Goal: Find specific page/section: Find specific page/section

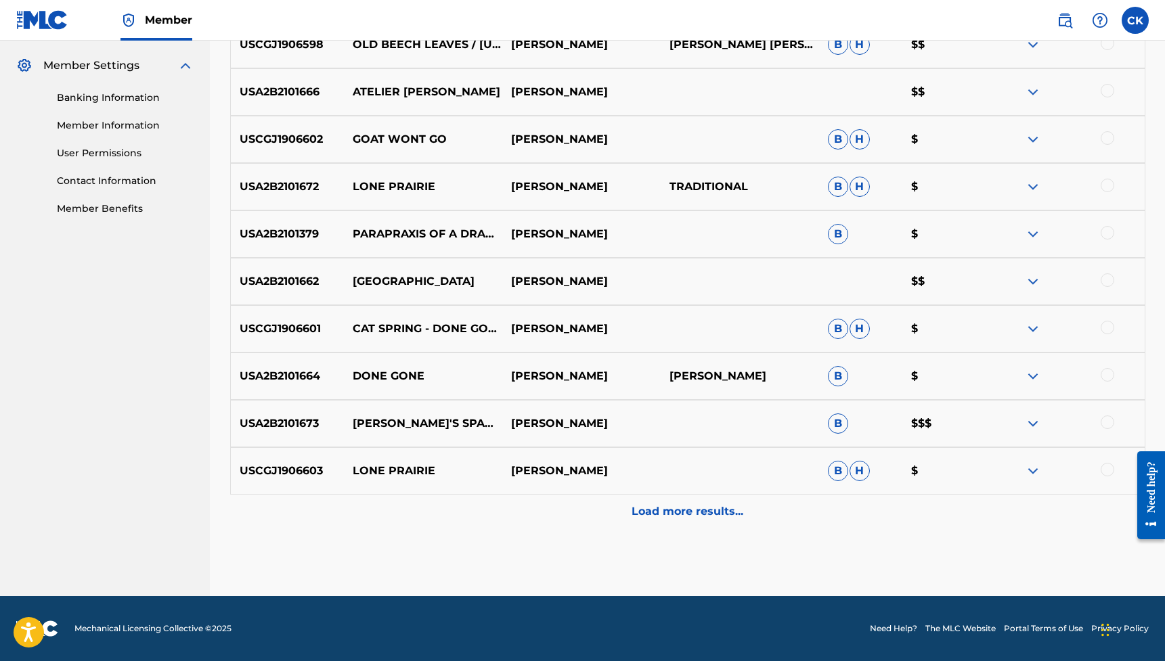
click at [686, 506] on p "Load more results..." at bounding box center [687, 512] width 112 height 16
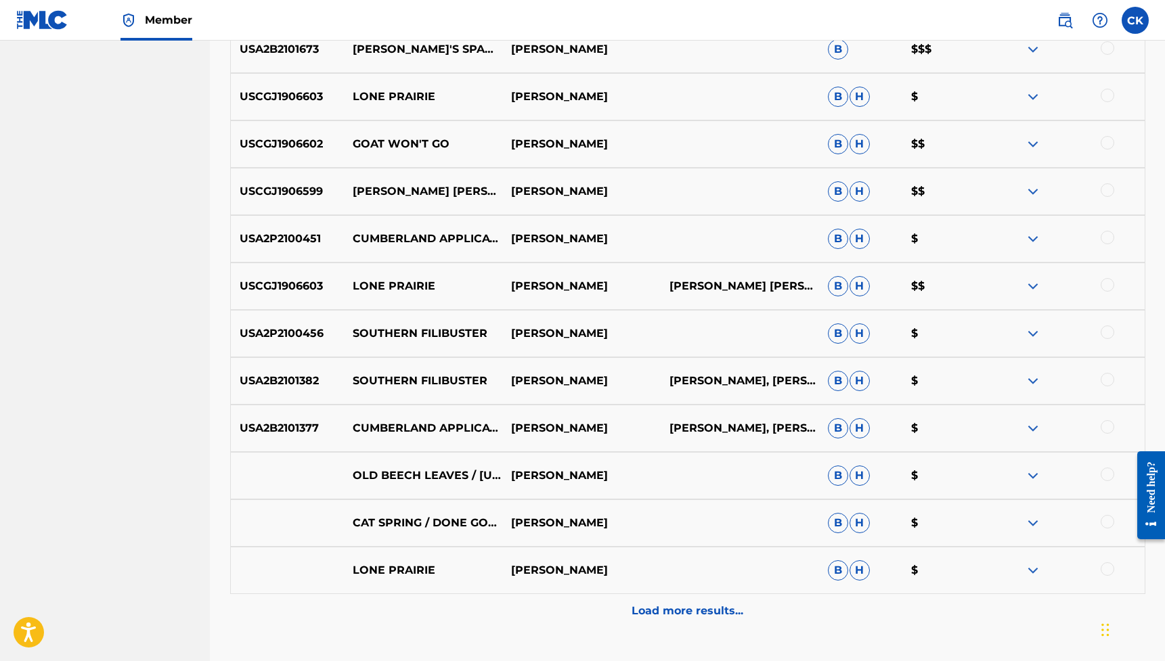
scroll to position [924, 0]
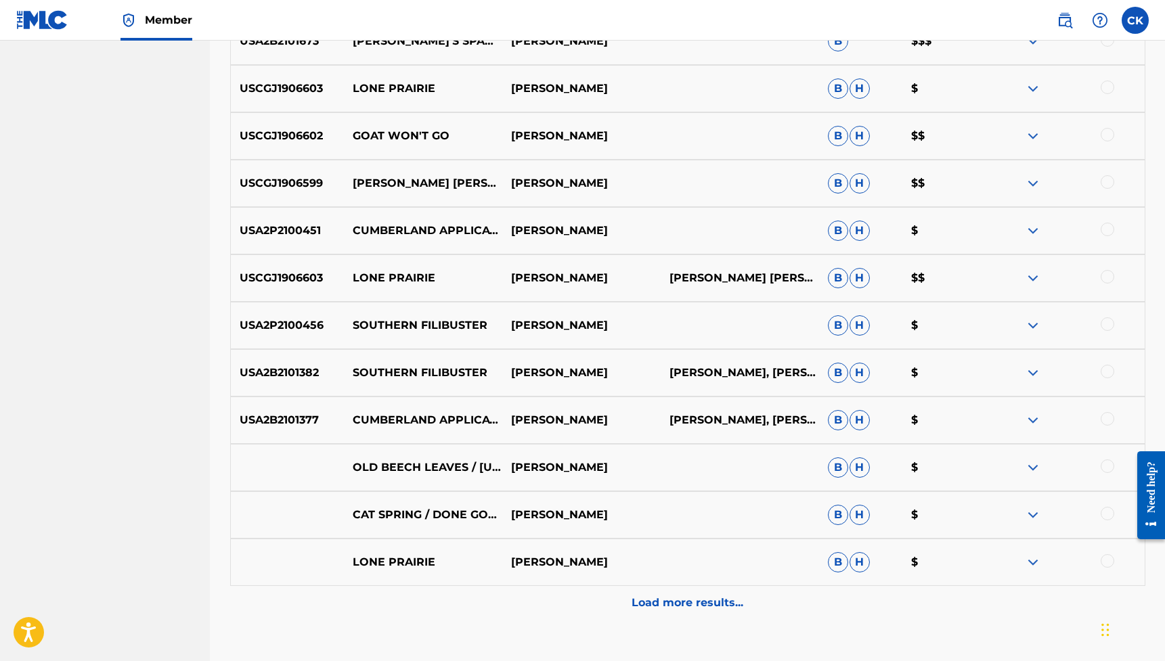
click at [663, 609] on p "Load more results..." at bounding box center [687, 603] width 112 height 16
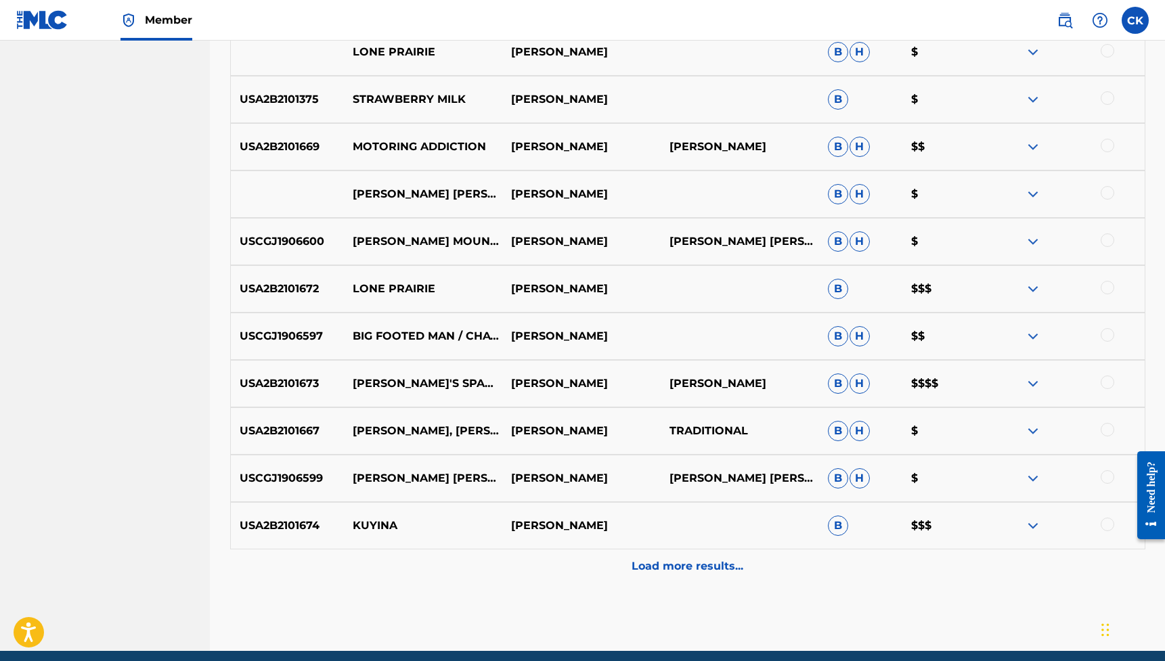
click at [636, 557] on div "Load more results..." at bounding box center [687, 567] width 915 height 34
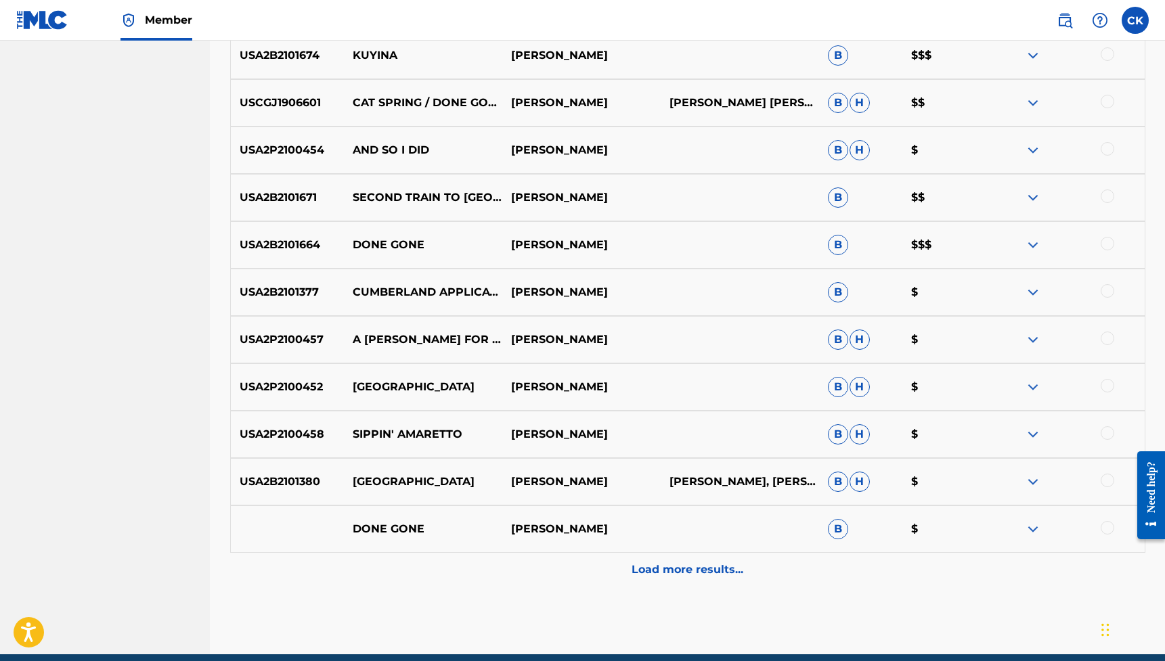
scroll to position [1906, 0]
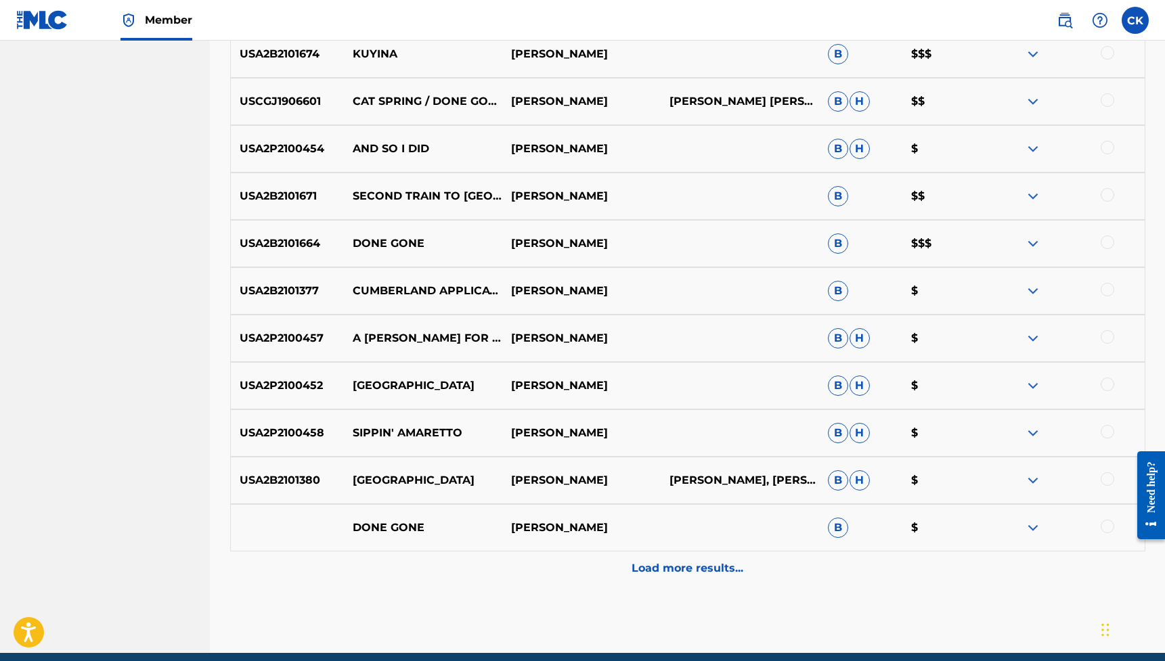
click at [650, 577] on div "Load more results..." at bounding box center [687, 569] width 915 height 34
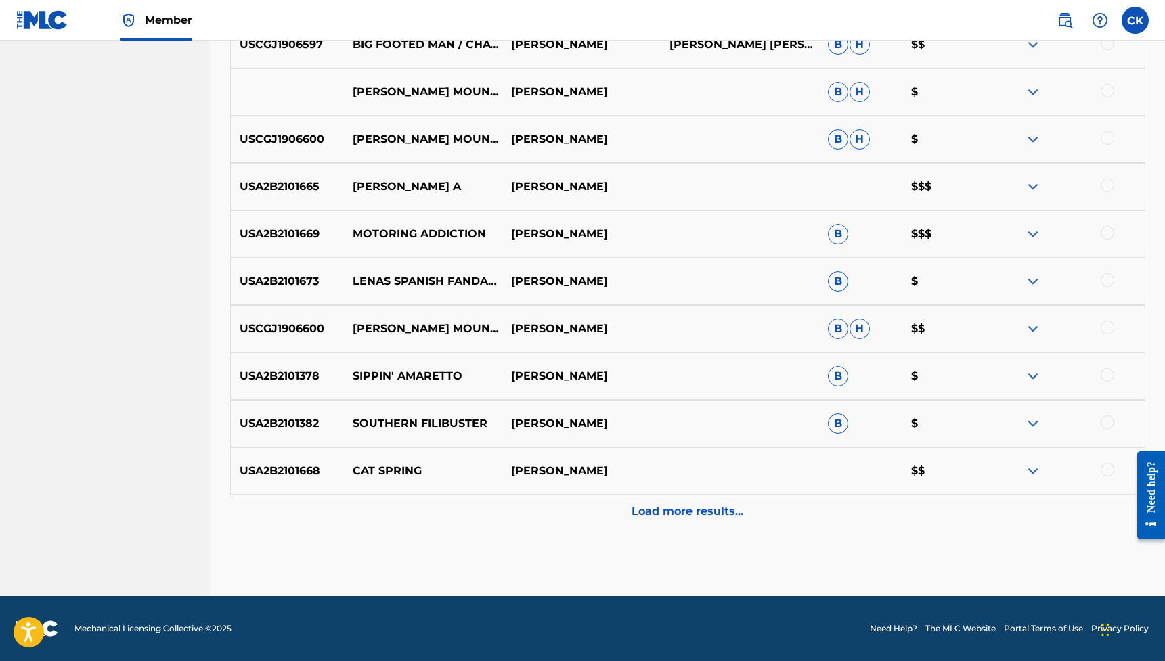
click at [654, 519] on p "Load more results..." at bounding box center [687, 512] width 112 height 16
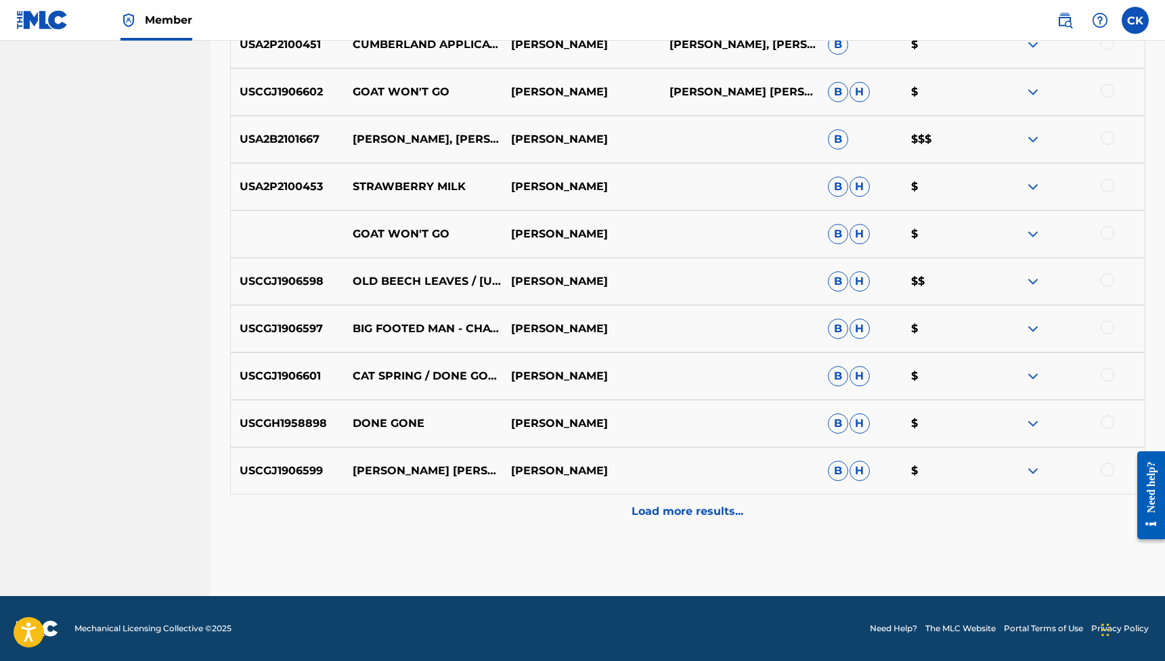
scroll to position [2911, 0]
click at [650, 522] on div "Load more results..." at bounding box center [687, 512] width 915 height 34
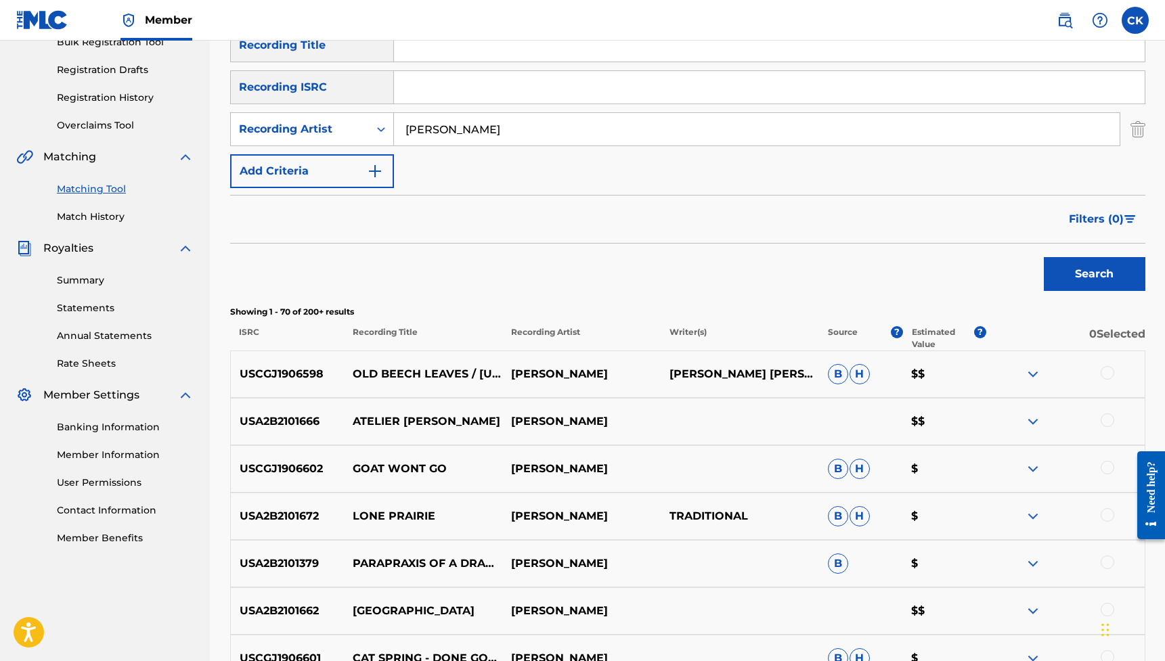
scroll to position [359, 1]
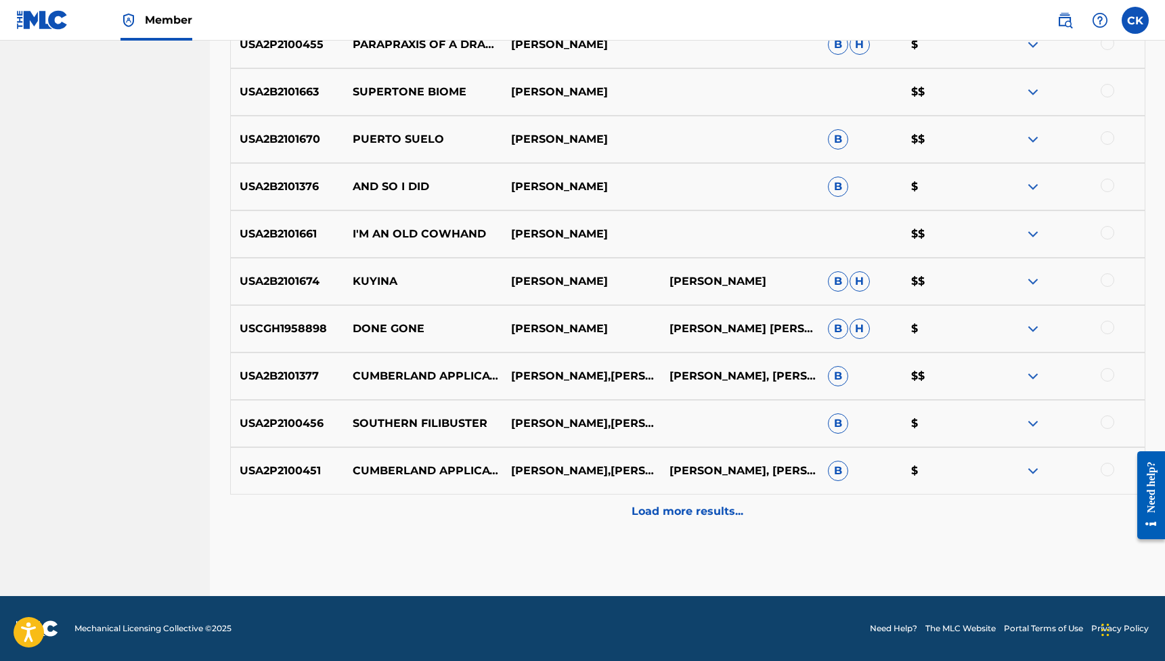
click at [648, 524] on div "Load more results..." at bounding box center [687, 512] width 915 height 34
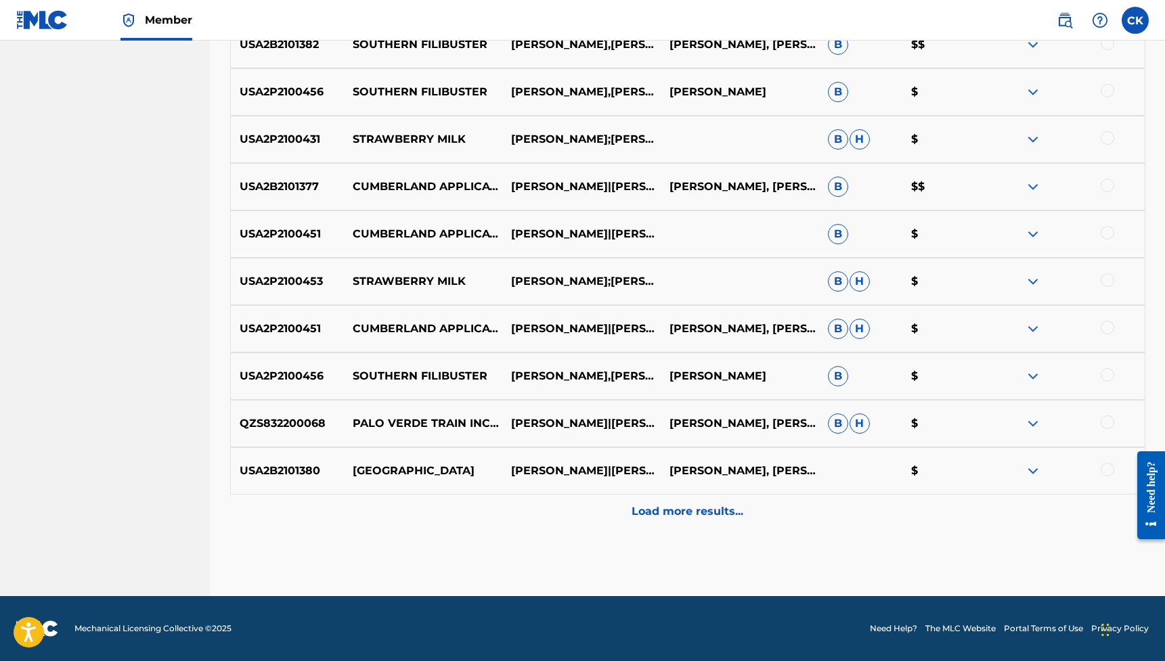
click at [646, 510] on p "Load more results..." at bounding box center [687, 512] width 112 height 16
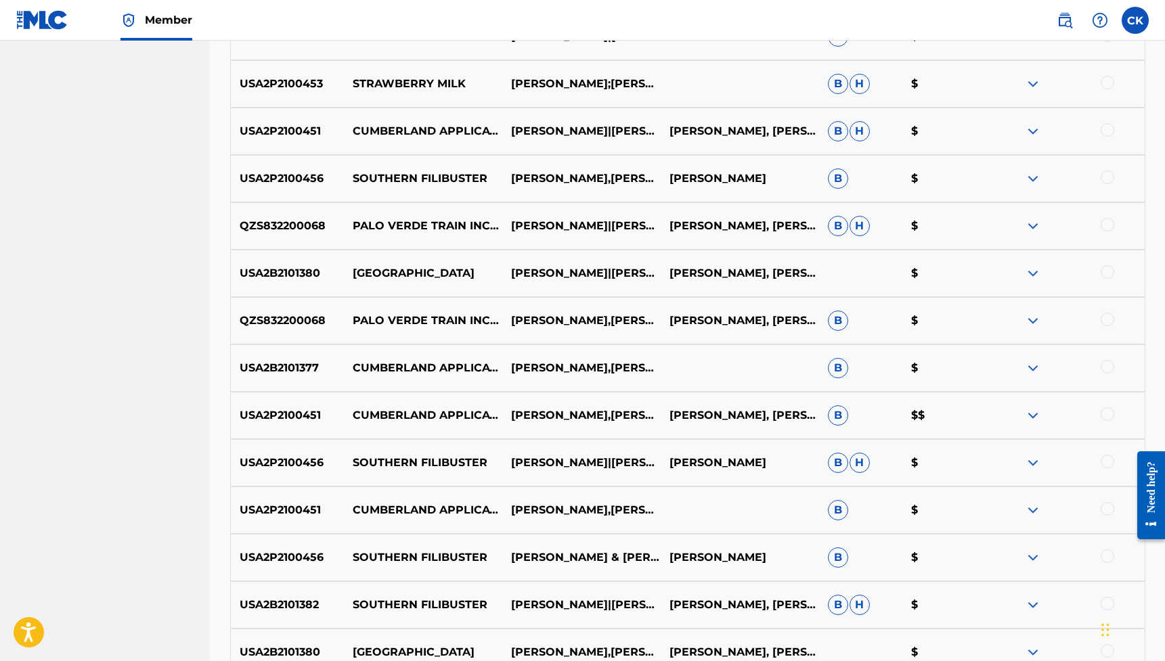
scroll to position [4259, 0]
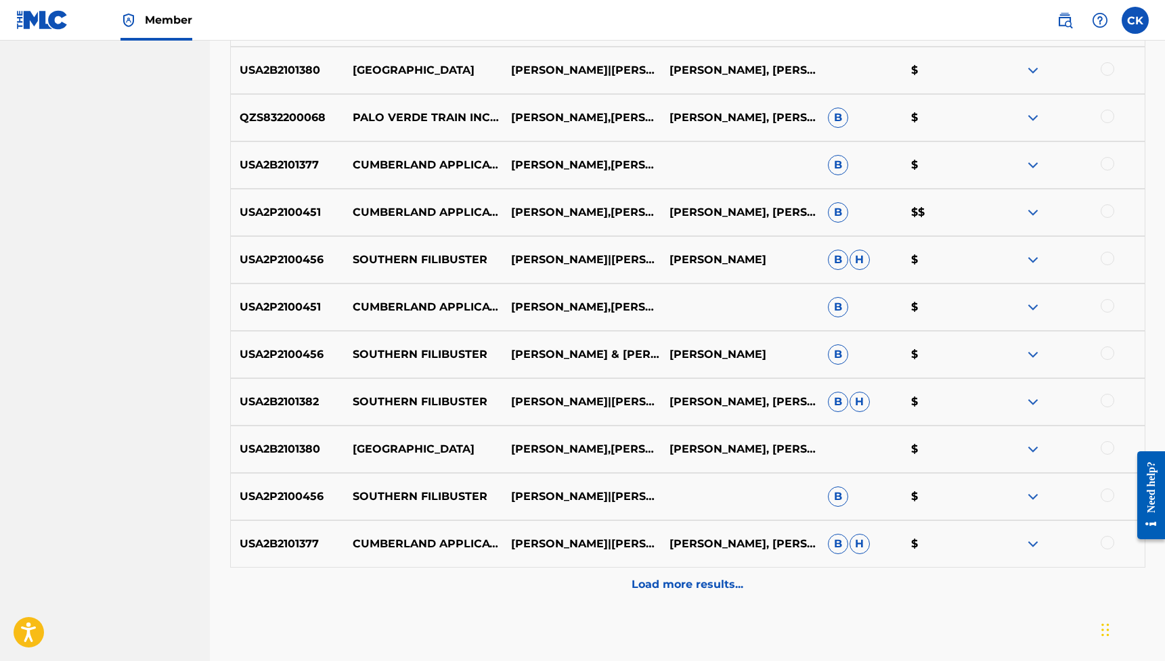
click at [647, 581] on p "Load more results..." at bounding box center [687, 585] width 112 height 16
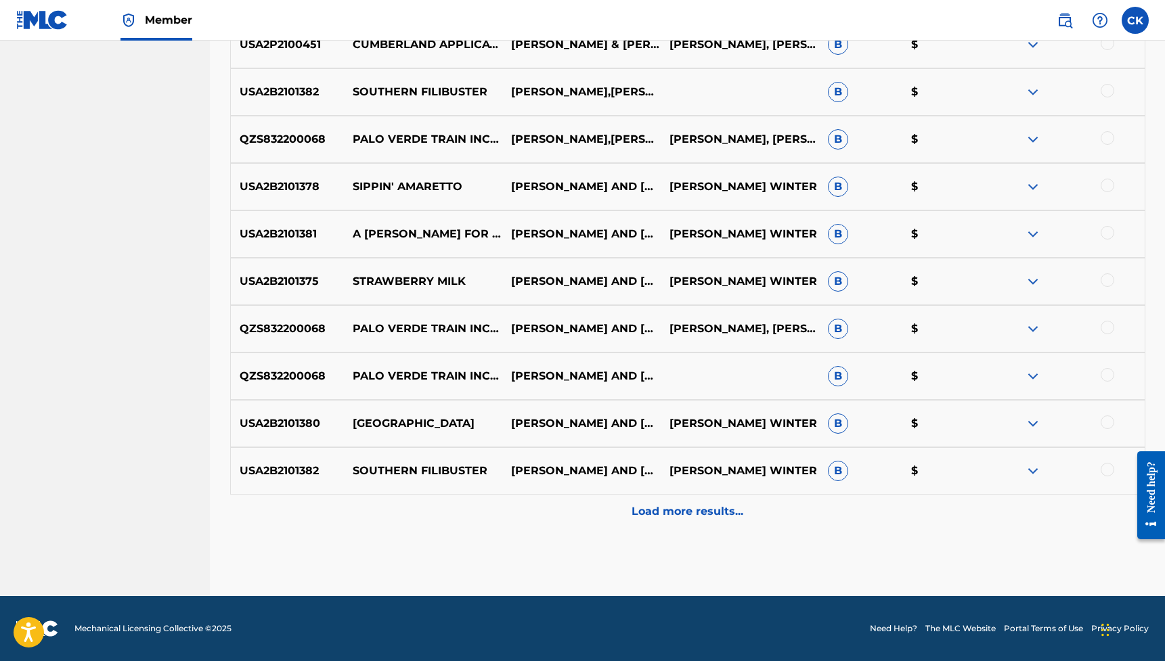
scroll to position [4806, 0]
click at [648, 517] on p "Load more results..." at bounding box center [687, 512] width 112 height 16
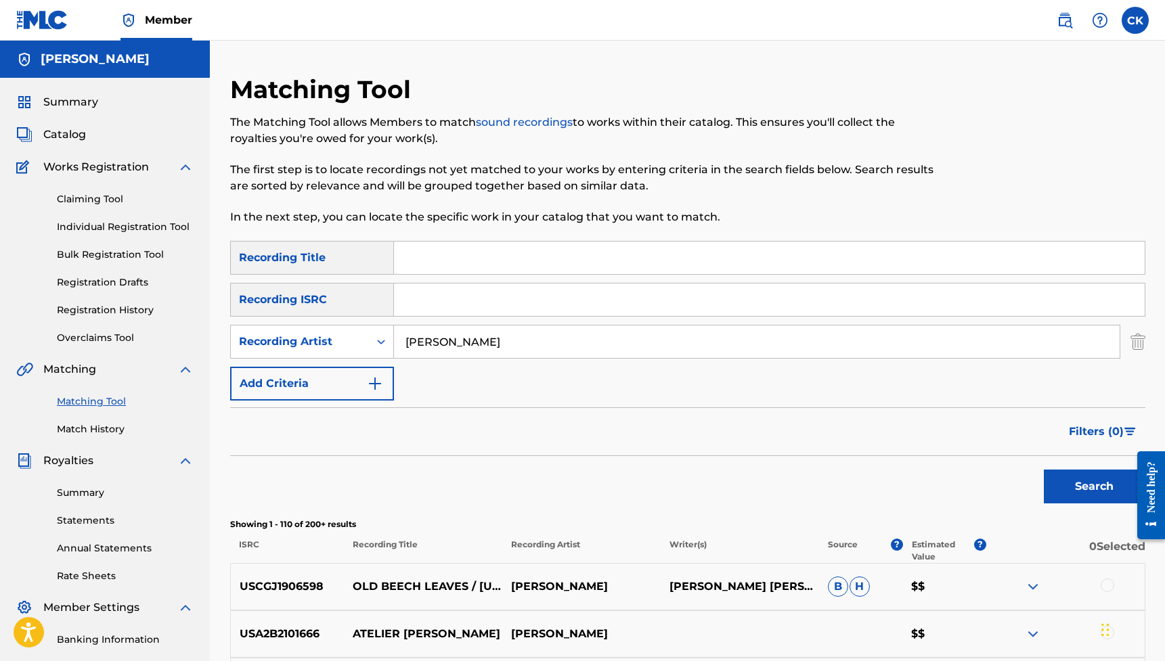
scroll to position [0, 0]
click at [484, 346] on input "[PERSON_NAME]" at bounding box center [757, 342] width 726 height 32
click at [474, 242] on input "Search Form" at bounding box center [769, 258] width 751 height 32
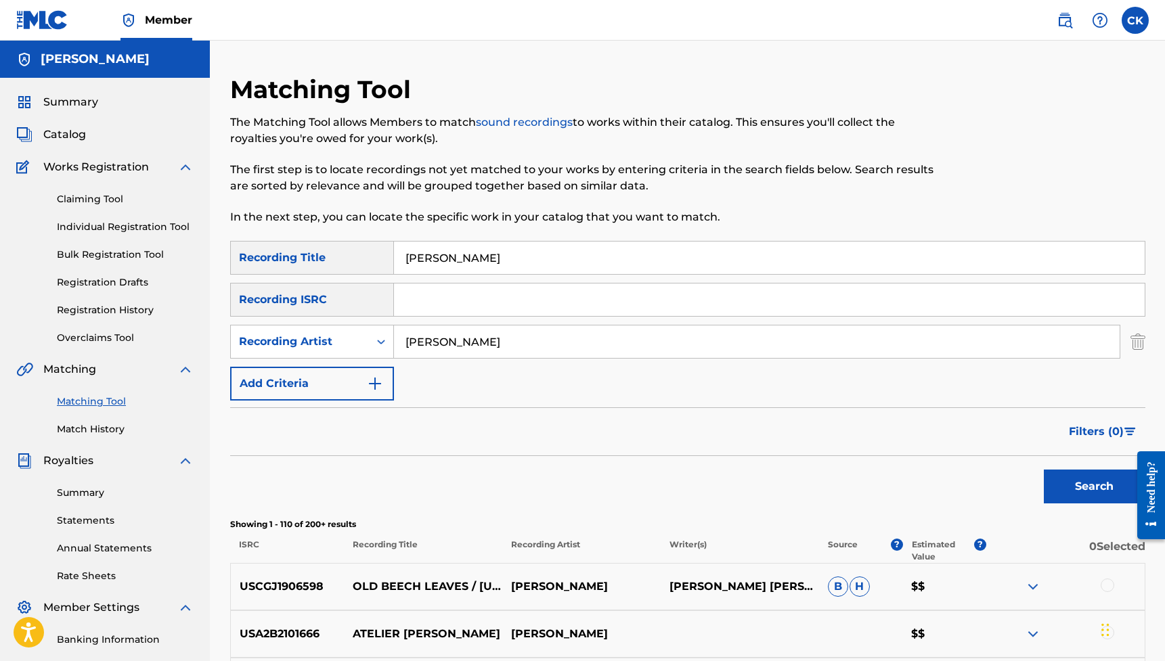
type input "Felicity"
click at [1094, 487] on button "Search" at bounding box center [1095, 487] width 102 height 34
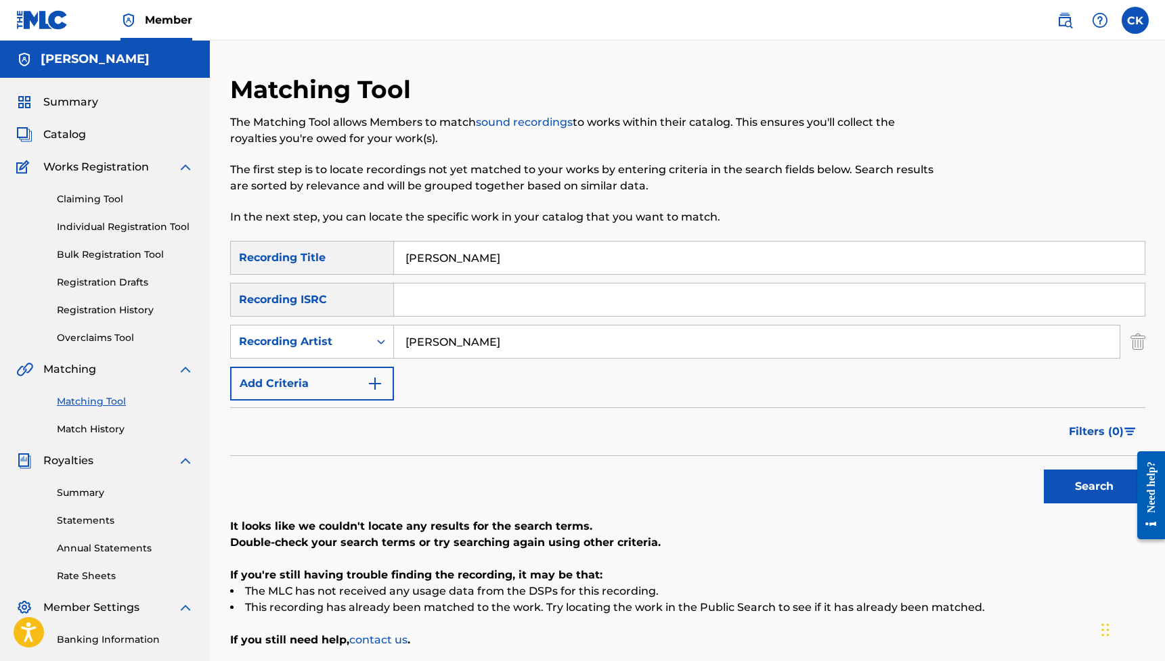
click at [471, 344] on input "[PERSON_NAME]" at bounding box center [757, 342] width 726 height 32
click at [1094, 487] on button "Search" at bounding box center [1095, 487] width 102 height 34
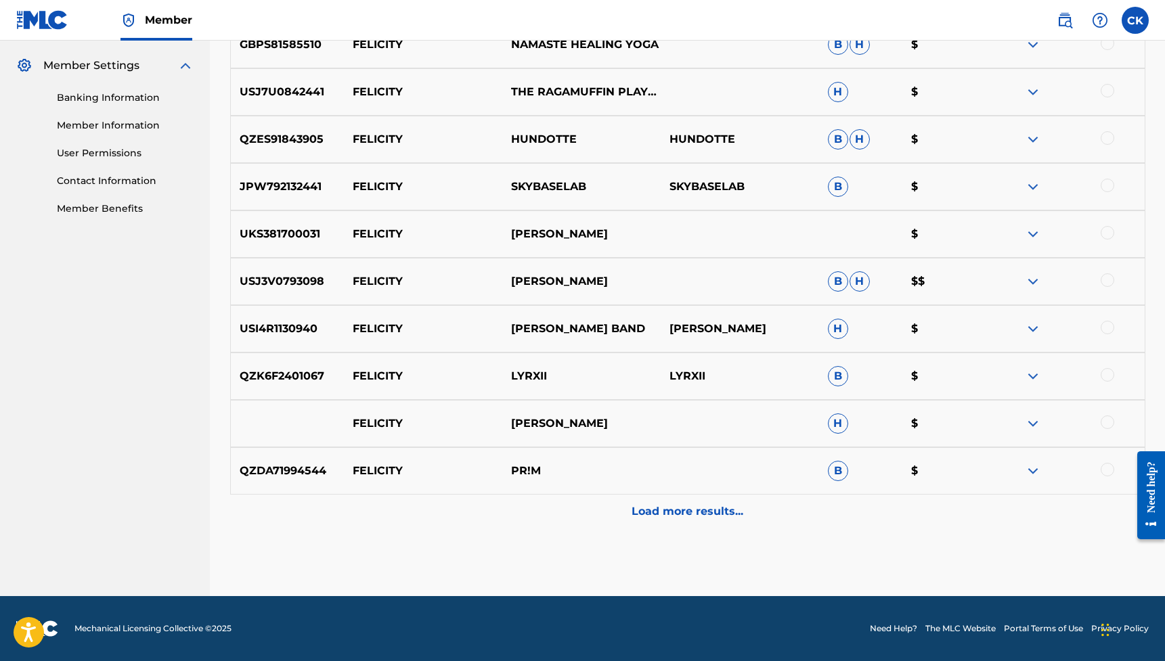
click at [596, 500] on div "Load more results..." at bounding box center [687, 512] width 915 height 34
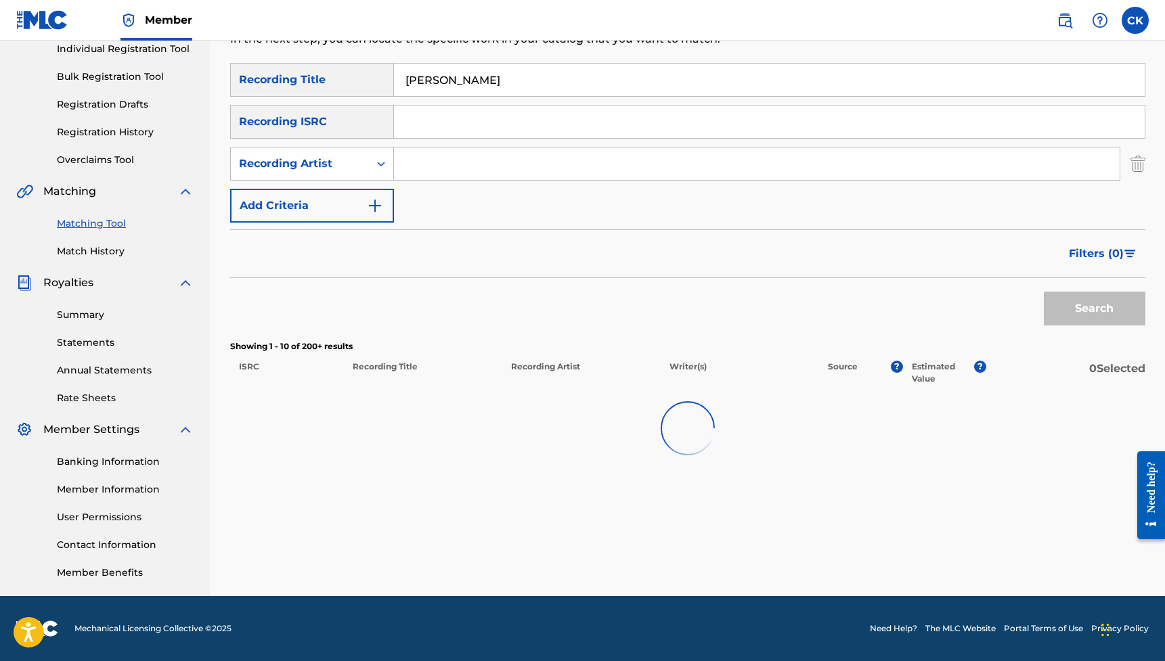
scroll to position [178, 0]
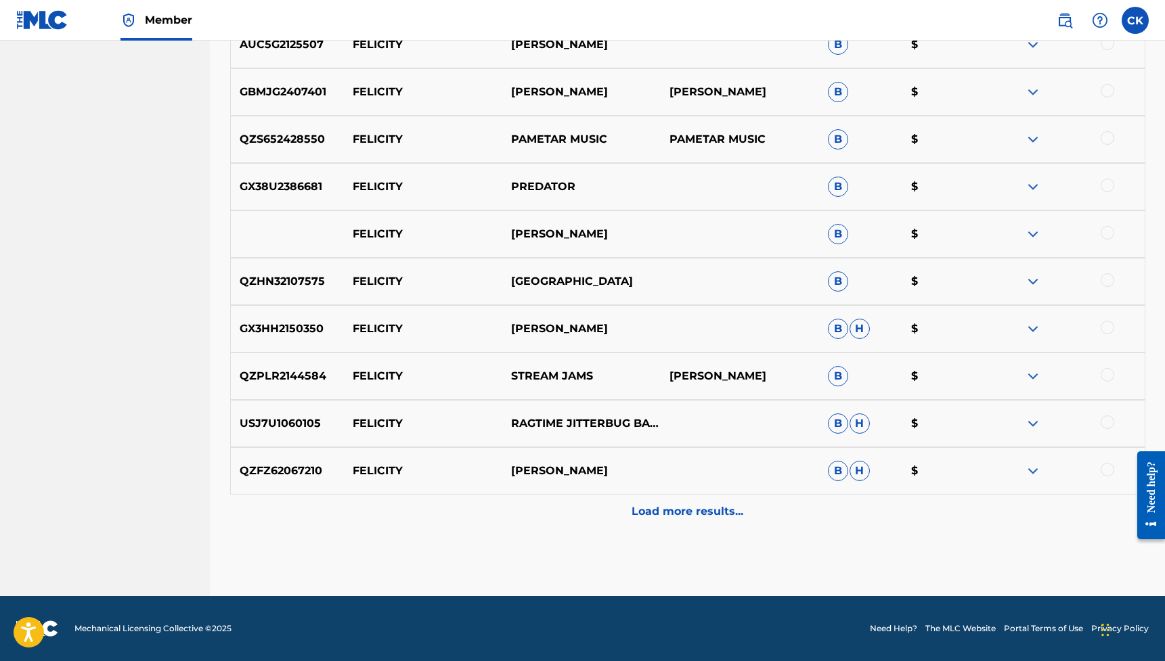
click at [623, 496] on div "Load more results..." at bounding box center [687, 512] width 915 height 34
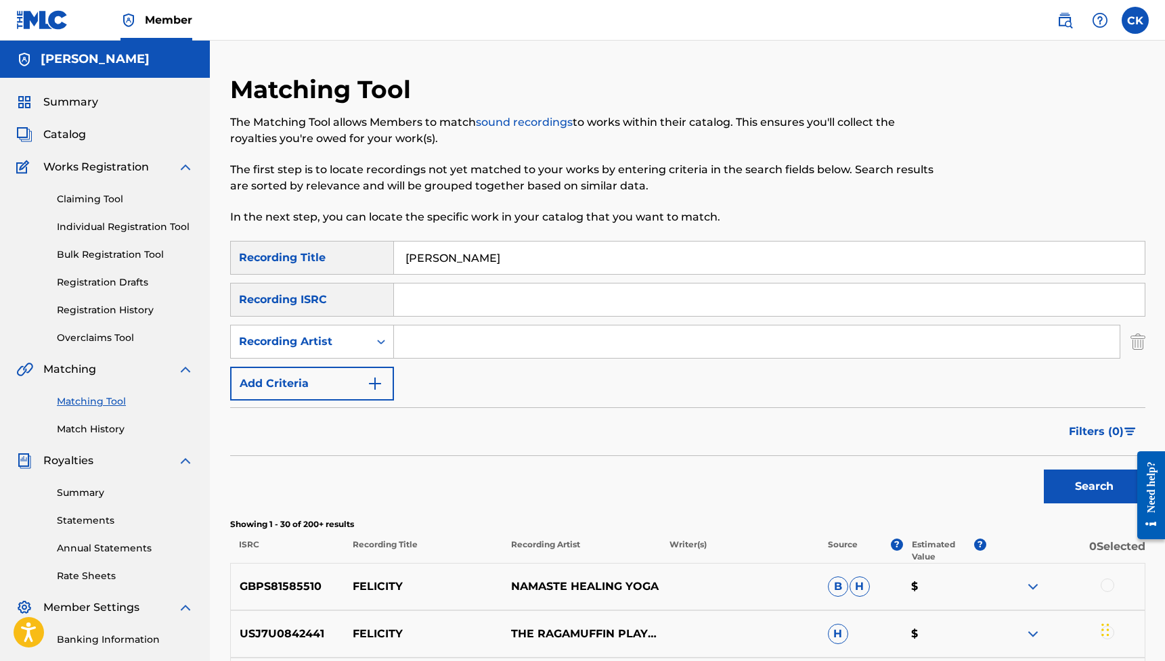
scroll to position [0, 0]
